Goal: Register for event/course

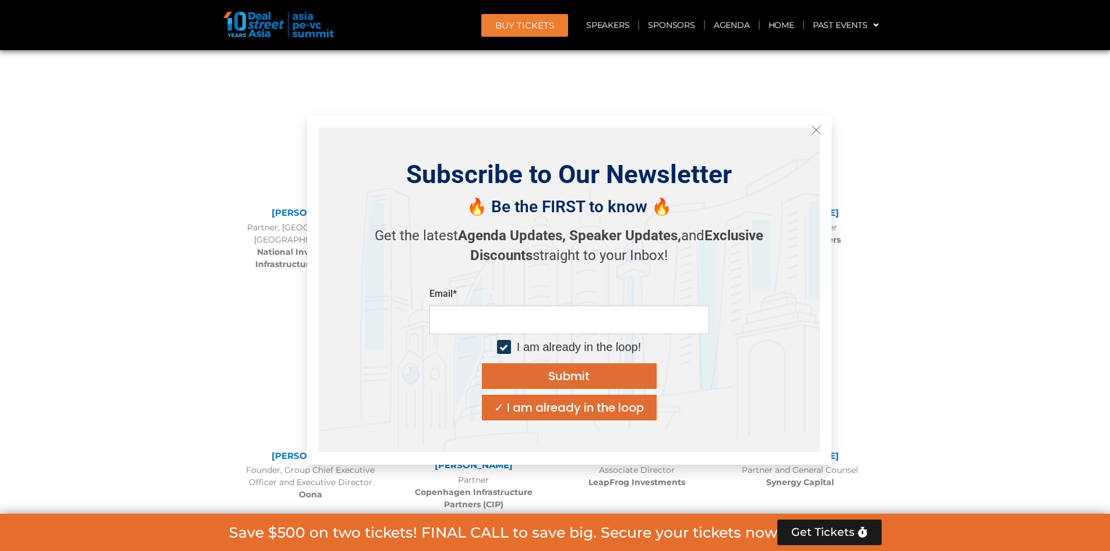
scroll to position [3794, 0]
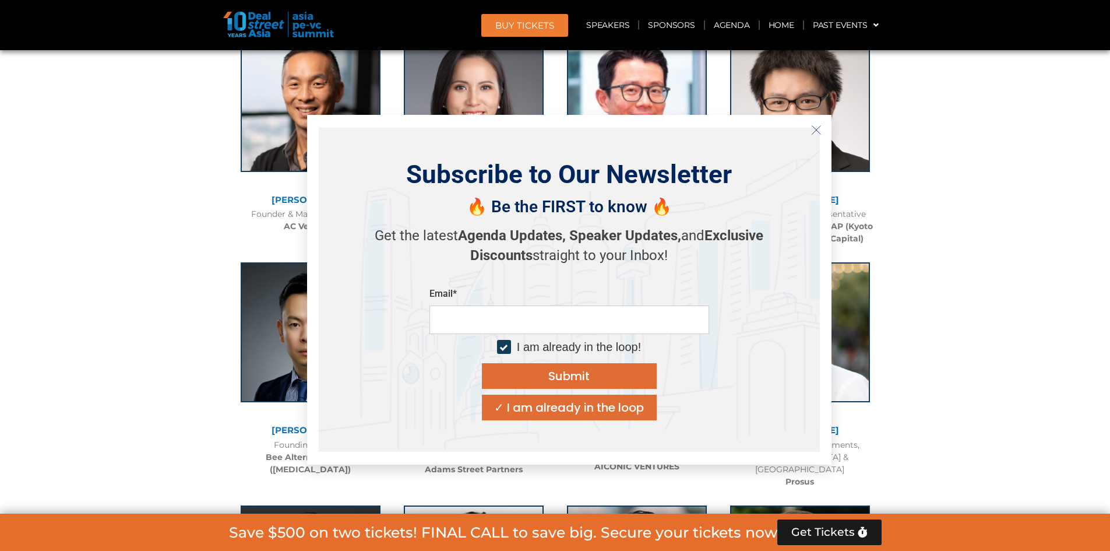
click at [813, 128] on icon "Close" at bounding box center [816, 130] width 10 height 10
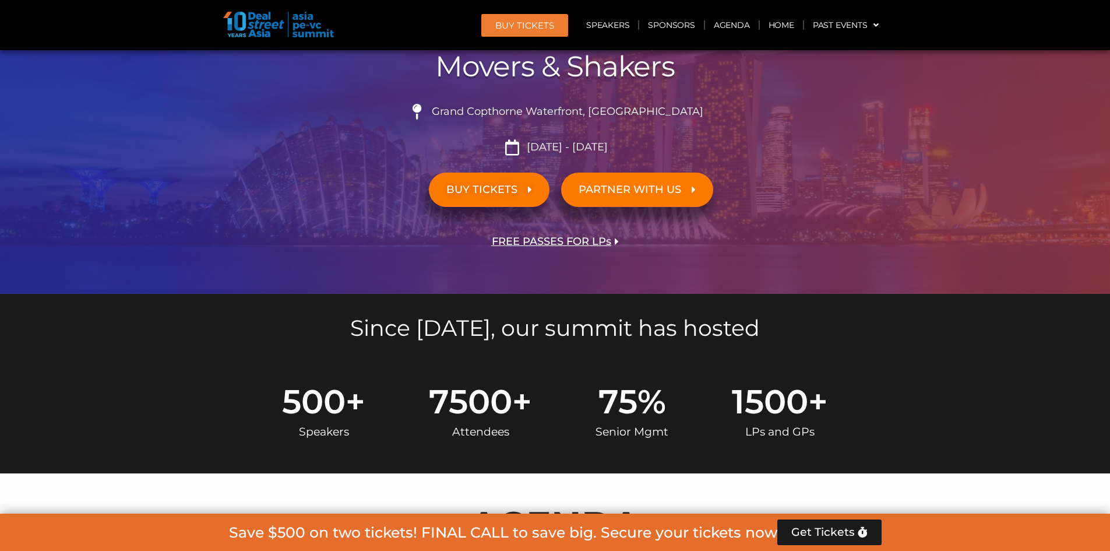
scroll to position [158, 0]
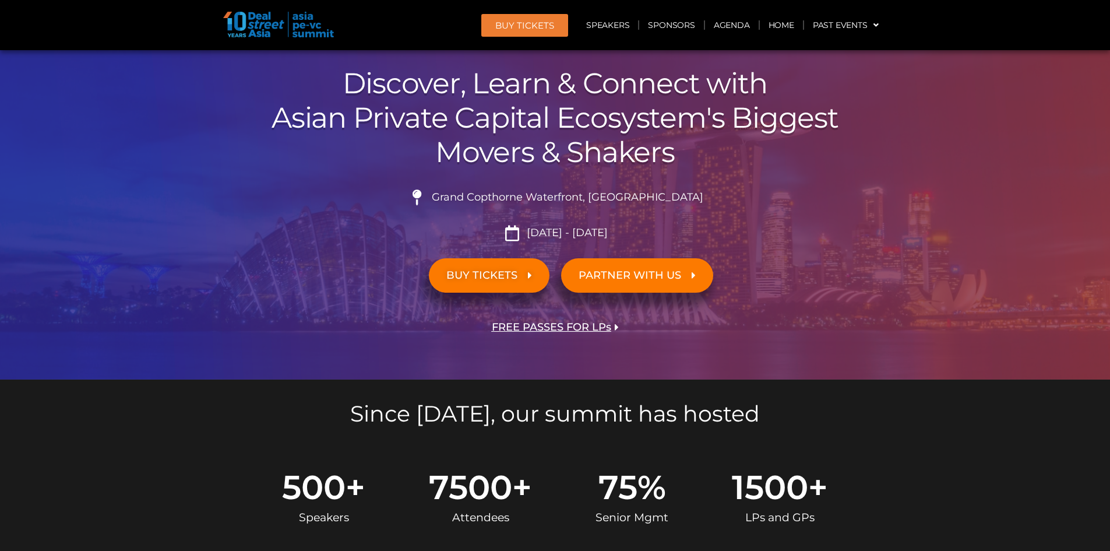
click at [585, 222] on ul "Grand Copthorne Waterfront, [GEOGRAPHIC_DATA]​ [DATE] - [DATE]" at bounding box center [555, 214] width 653 height 51
click at [576, 228] on span "[DATE] - [DATE]" at bounding box center [566, 233] width 84 height 13
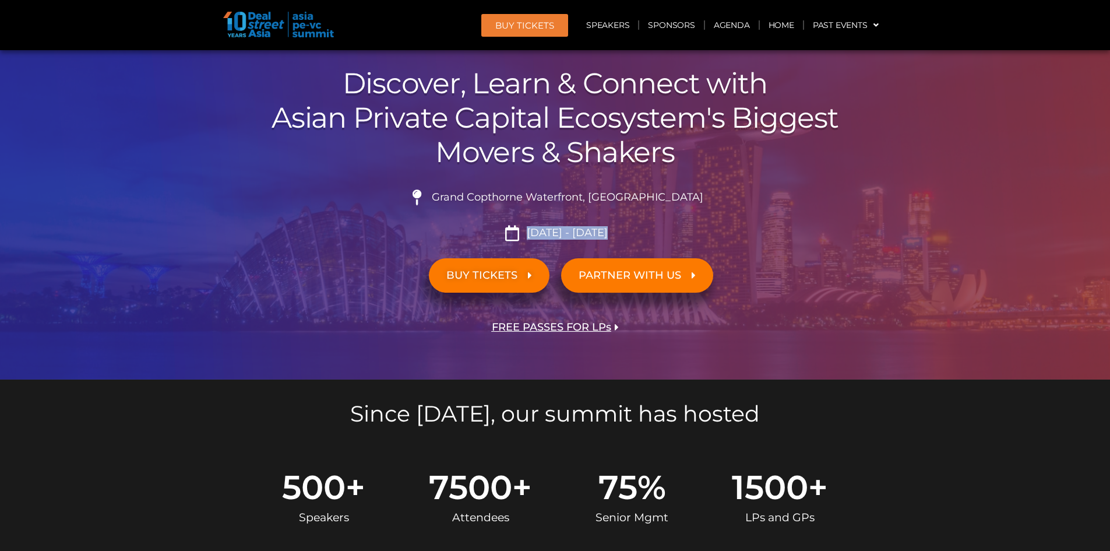
click at [576, 228] on span "[DATE] - [DATE]" at bounding box center [566, 233] width 84 height 13
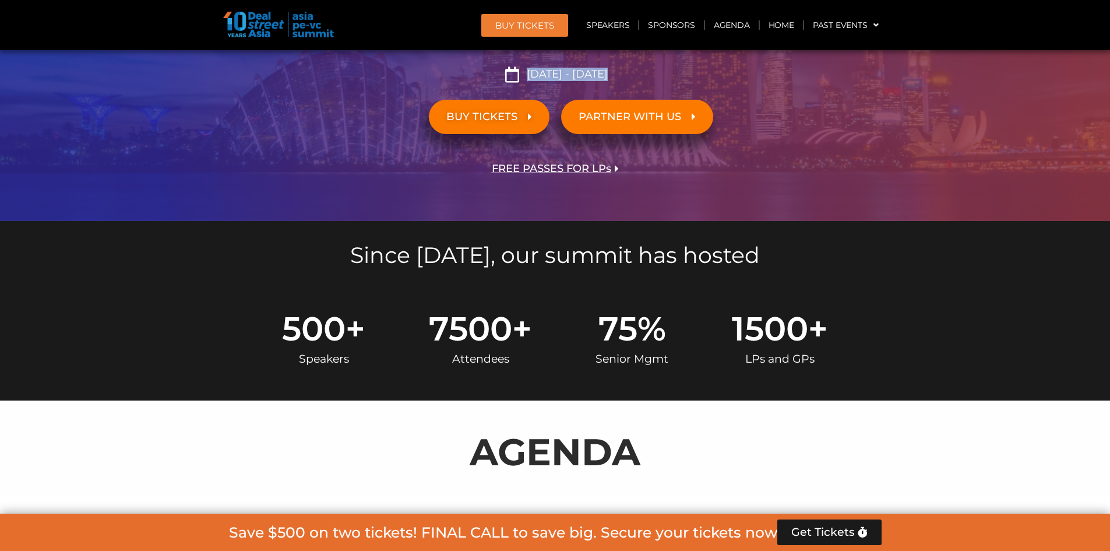
scroll to position [333, 0]
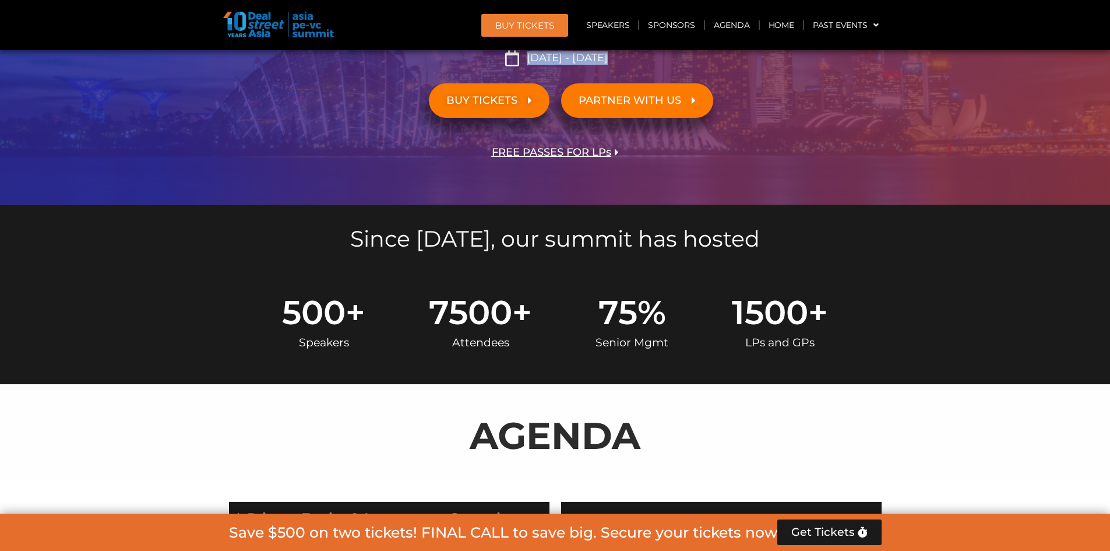
click at [502, 96] on span "BUY TICKETS" at bounding box center [481, 100] width 71 height 11
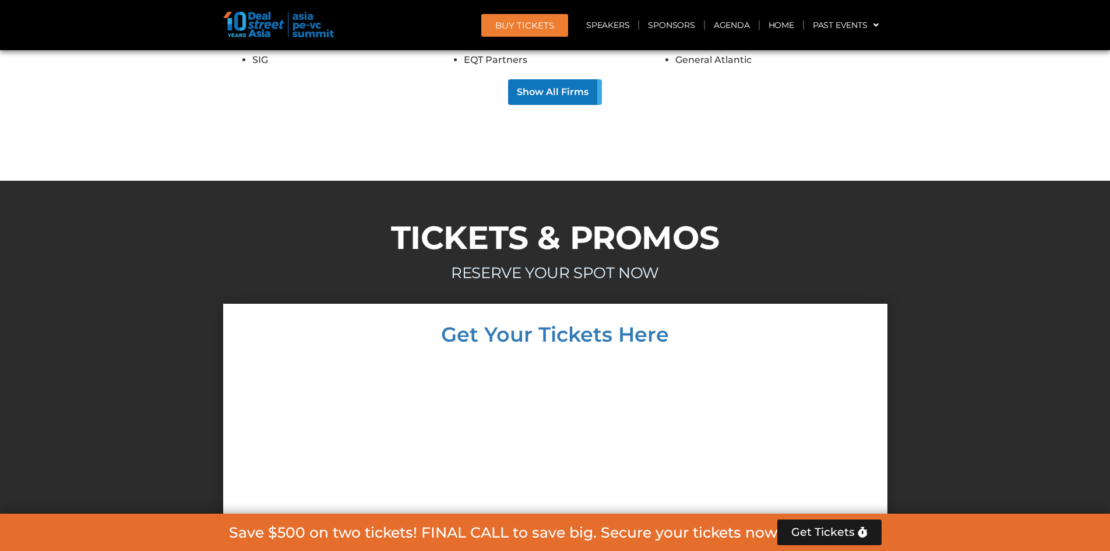
scroll to position [10942, 0]
